Goal: Task Accomplishment & Management: Manage account settings

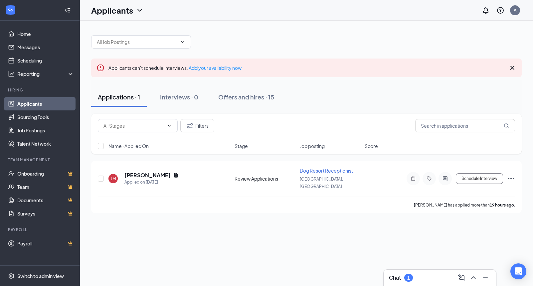
click at [430, 275] on div "Chat 1" at bounding box center [440, 277] width 102 height 11
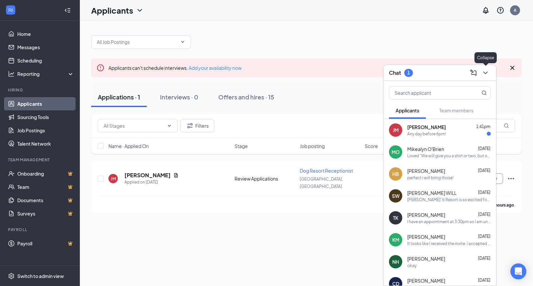
drag, startPoint x: 487, startPoint y: 74, endPoint x: 478, endPoint y: 74, distance: 9.0
click at [486, 74] on icon "ChevronDown" at bounding box center [485, 73] width 8 height 8
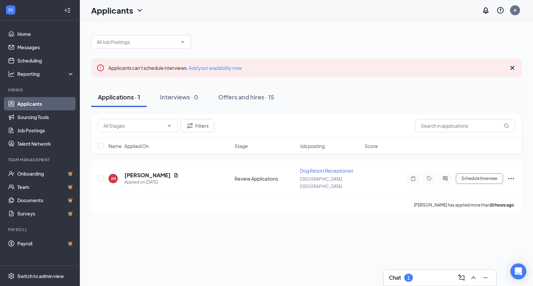
click at [402, 280] on div "Chat 1" at bounding box center [401, 278] width 24 height 8
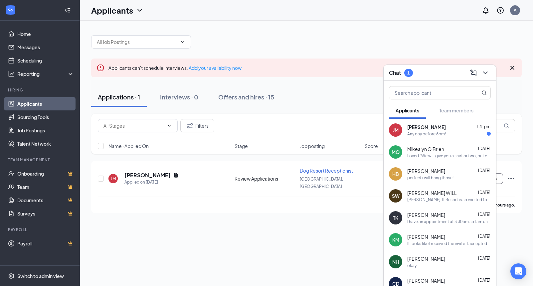
click at [418, 132] on div "Any day before 6pm!" at bounding box center [426, 134] width 39 height 6
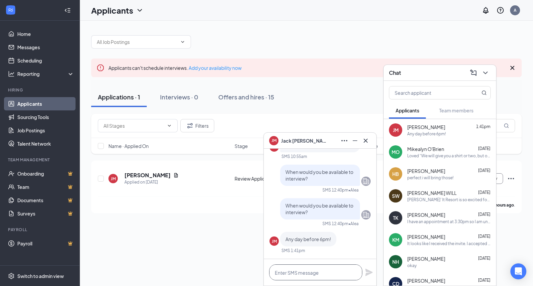
click at [312, 266] on textarea at bounding box center [315, 272] width 93 height 16
type textarea "Can you do 11am on Thursday?"
click at [368, 275] on icon "Plane" at bounding box center [369, 272] width 8 height 8
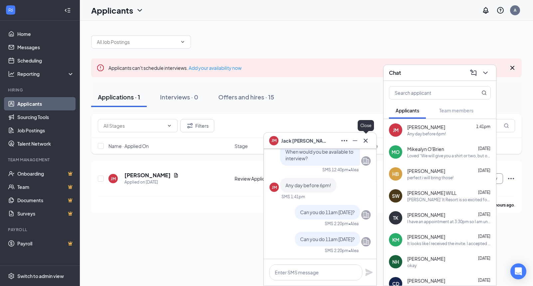
click at [363, 140] on icon "Cross" at bounding box center [365, 141] width 8 height 8
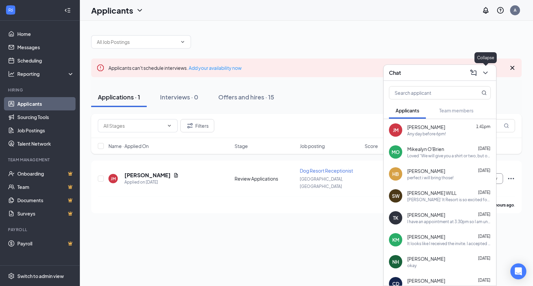
click at [482, 75] on icon "ChevronDown" at bounding box center [485, 73] width 8 height 8
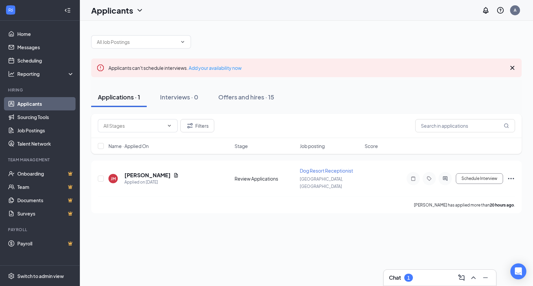
click at [417, 275] on div "Chat 1" at bounding box center [440, 277] width 102 height 11
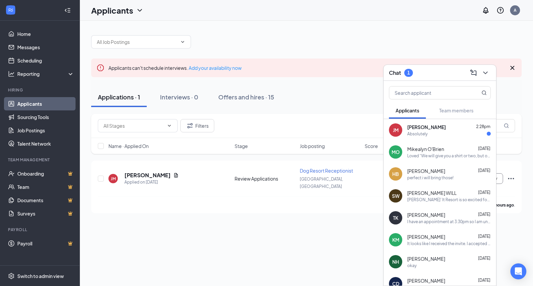
click at [443, 128] on div "Jack Mahoney 2:28pm" at bounding box center [448, 127] width 83 height 7
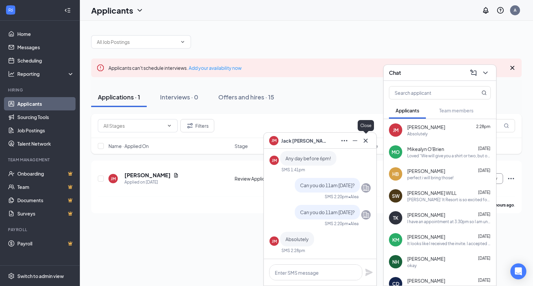
click at [364, 140] on icon "Cross" at bounding box center [365, 141] width 8 height 8
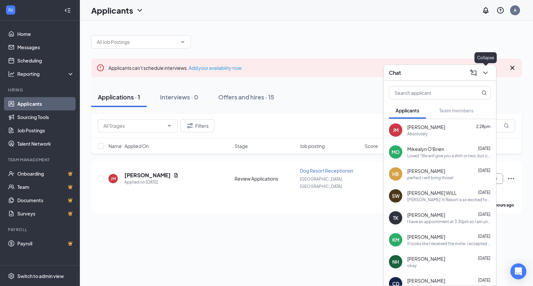
click at [484, 73] on icon "ChevronDown" at bounding box center [485, 72] width 4 height 3
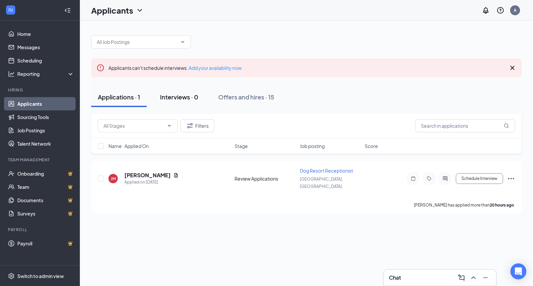
click at [192, 100] on div "Interviews · 0" at bounding box center [179, 97] width 38 height 8
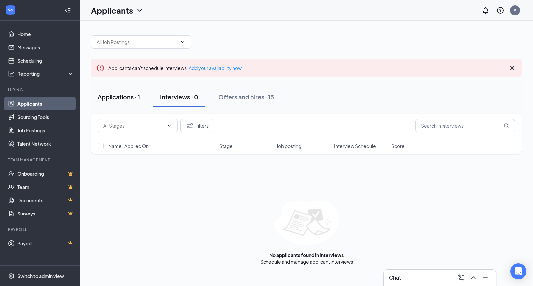
click at [119, 96] on div "Applications · 1" at bounding box center [119, 97] width 42 height 8
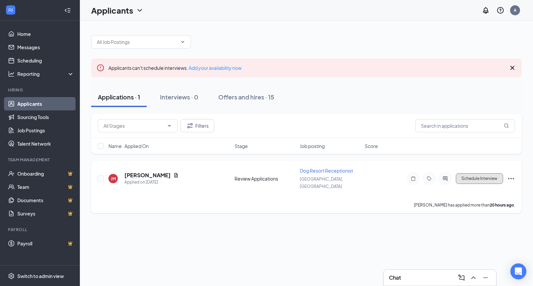
click at [479, 176] on button "Schedule Interview" at bounding box center [478, 178] width 47 height 11
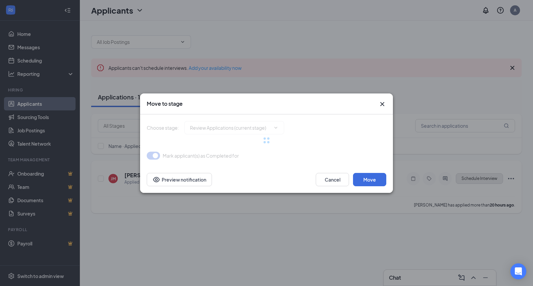
type input "Interview (next stage)"
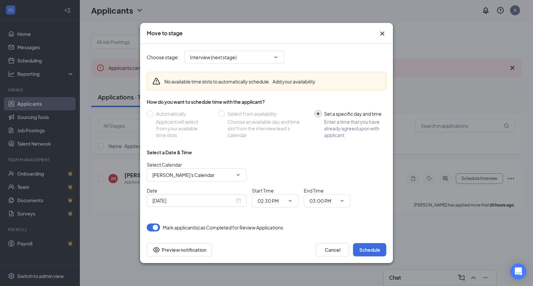
click at [239, 199] on div "Sep 15, 2025" at bounding box center [196, 200] width 88 height 7
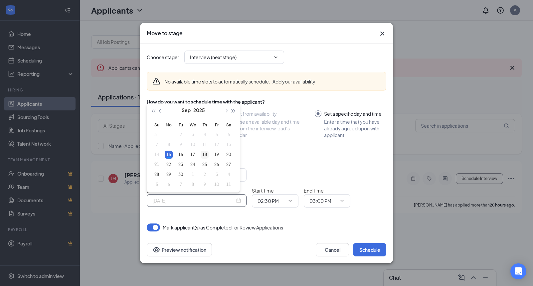
type input "Sep 18, 2025"
click at [206, 156] on div "18" at bounding box center [204, 155] width 8 height 8
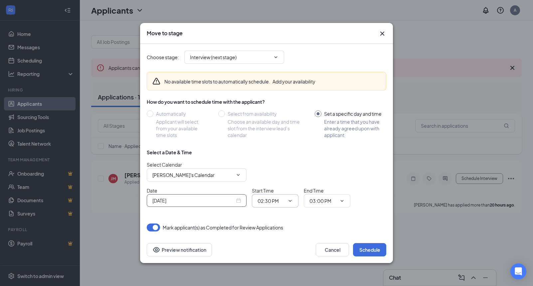
click at [289, 196] on span "02:30 PM" at bounding box center [275, 200] width 47 height 13
click at [290, 202] on icon "ChevronDown" at bounding box center [289, 200] width 5 height 5
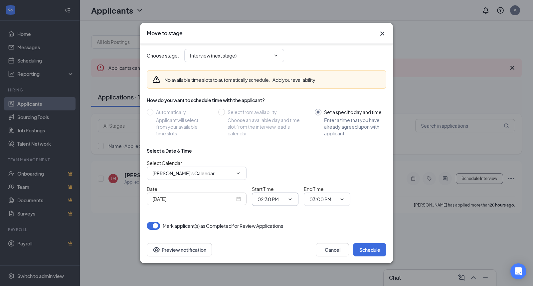
click at [290, 199] on icon "ChevronDown" at bounding box center [289, 198] width 5 height 5
click at [277, 202] on input "02:30 PM" at bounding box center [270, 198] width 27 height 7
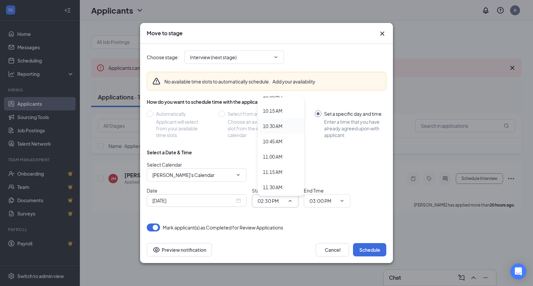
scroll to position [632, 0]
click at [274, 149] on div "11:00 AM" at bounding box center [280, 144] width 47 height 15
type input "11:00 AM"
click at [331, 202] on input "03:00 PM" at bounding box center [322, 200] width 27 height 7
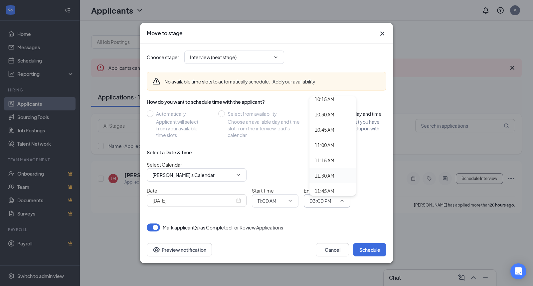
scroll to position [665, 0]
click at [325, 161] on div "11:45 AM" at bounding box center [325, 157] width 20 height 7
type input "11:45 AM"
click at [286, 154] on div "Select a Date & Time" at bounding box center [266, 152] width 239 height 7
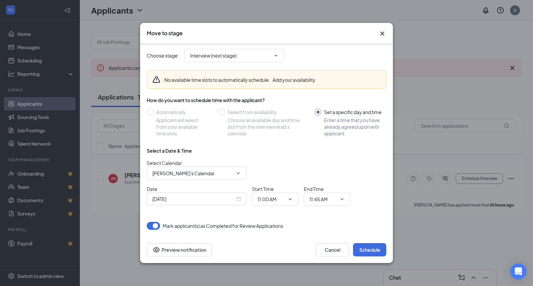
click at [369, 220] on div "Choose stage : Interview (next stage) No available time slots to automatically …" at bounding box center [266, 136] width 239 height 188
click at [376, 248] on button "Schedule" at bounding box center [369, 249] width 33 height 13
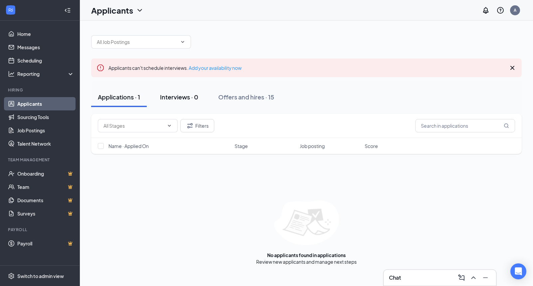
click at [192, 103] on button "Interviews · 0" at bounding box center [179, 97] width 52 height 20
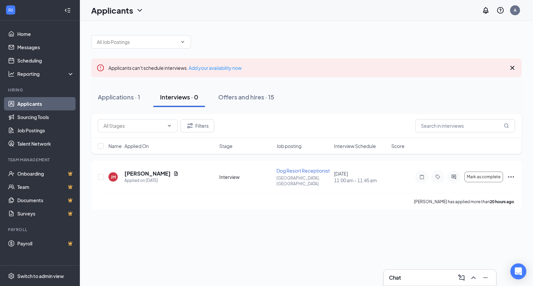
click at [192, 217] on div "Applicants can't schedule interviews. Add your availability now Applications · …" at bounding box center [306, 119] width 453 height 197
click at [136, 100] on div "Applications · 0" at bounding box center [120, 97] width 44 height 8
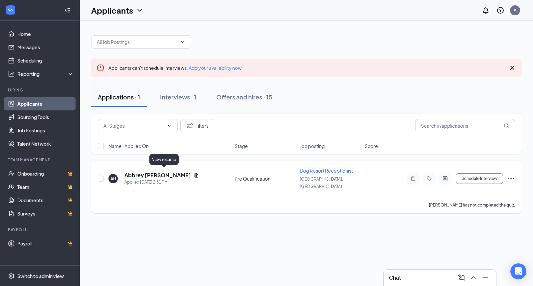
click at [193, 173] on icon "Document" at bounding box center [195, 175] width 5 height 5
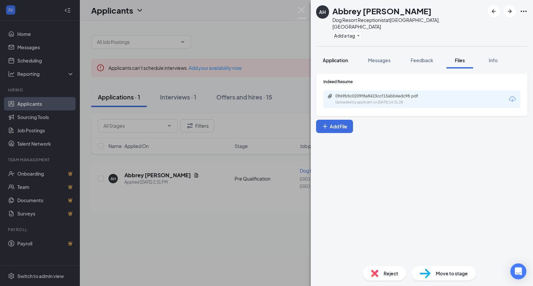
click at [326, 52] on button "Application" at bounding box center [335, 60] width 39 height 17
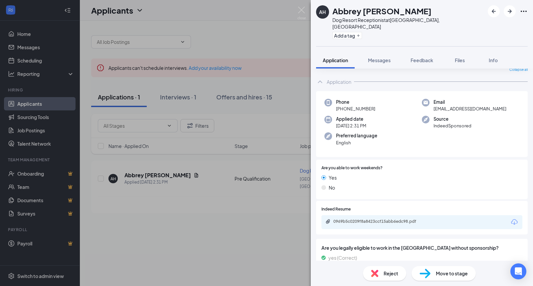
scroll to position [66, 0]
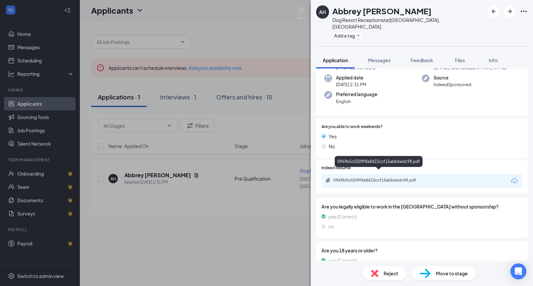
click at [410, 178] on div "0969b5c0209f8a8423ccf15abb6edc98.pdf" at bounding box center [379, 180] width 93 height 5
click at [302, 10] on img at bounding box center [301, 13] width 8 height 13
